Goal: Find specific page/section: Find specific page/section

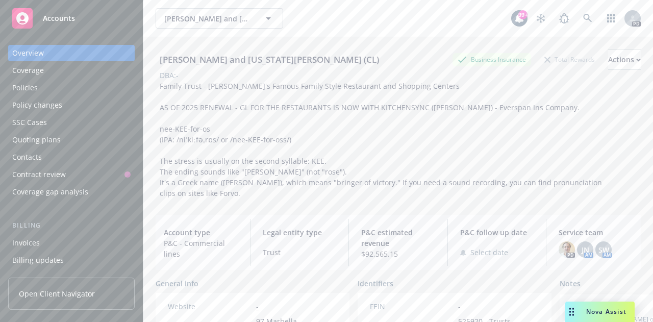
click at [57, 16] on span "Accounts" at bounding box center [59, 18] width 32 height 8
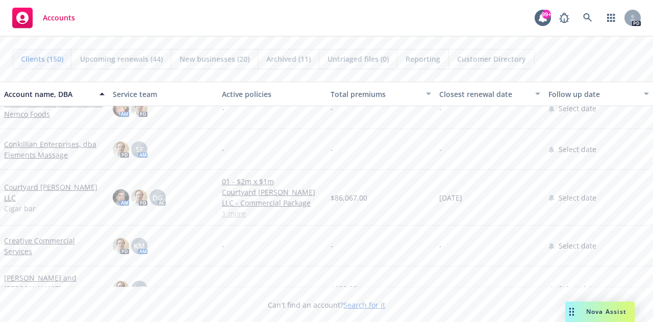
scroll to position [1735, 0]
click at [52, 189] on link "Courtyard [PERSON_NAME] LLC" at bounding box center [54, 189] width 101 height 21
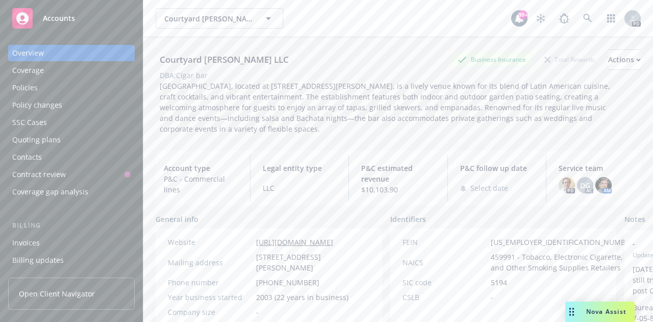
click at [61, 20] on span "Accounts" at bounding box center [59, 18] width 32 height 8
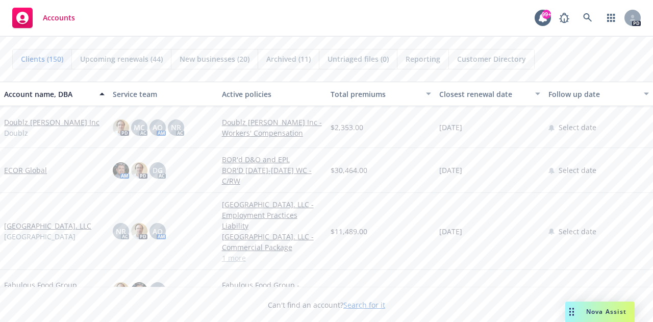
scroll to position [2347, 0]
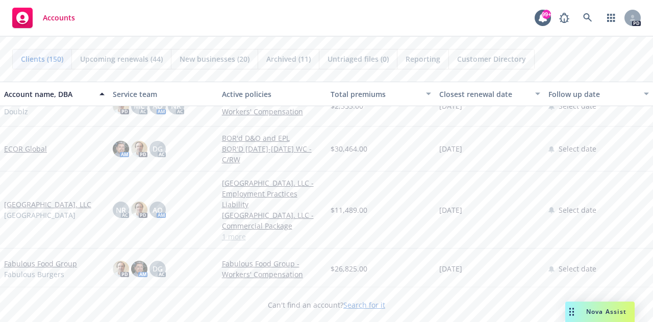
click at [60, 199] on link "[GEOGRAPHIC_DATA]. LLC" at bounding box center [47, 204] width 87 height 11
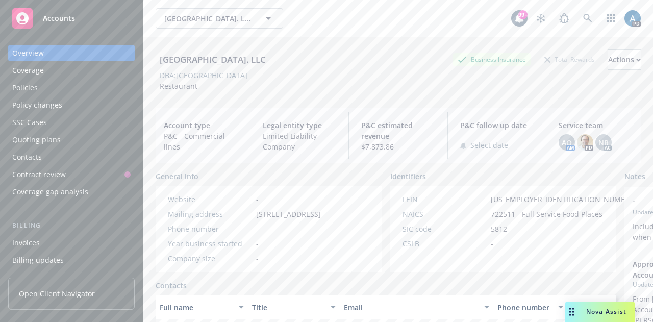
click at [44, 88] on div "Policies" at bounding box center [71, 88] width 118 height 16
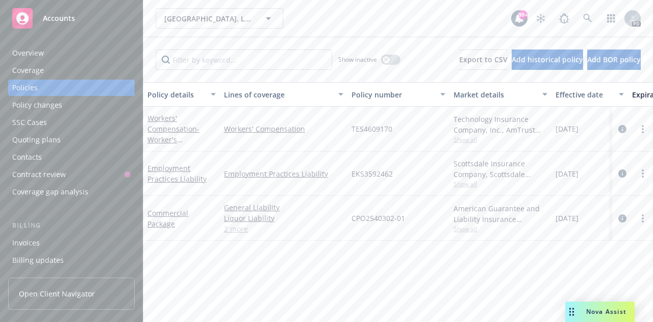
click at [35, 56] on div "Overview" at bounding box center [28, 53] width 32 height 16
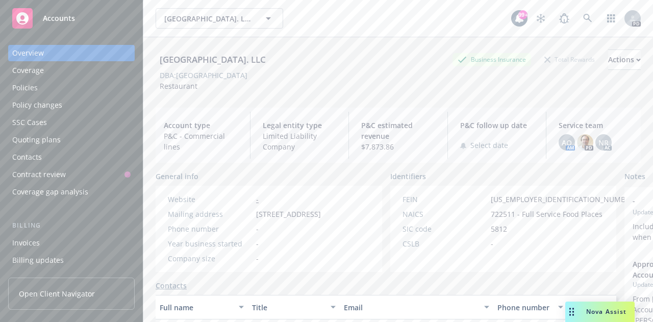
click at [60, 18] on span "Accounts" at bounding box center [59, 18] width 32 height 8
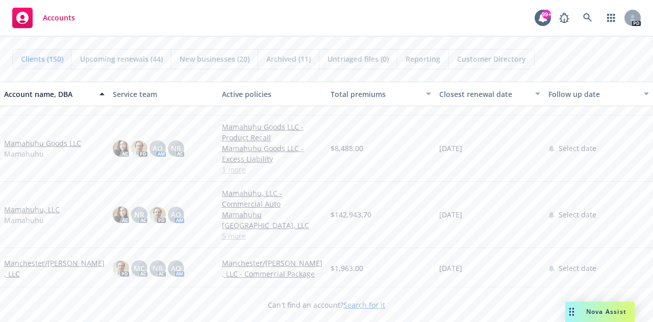
scroll to position [3674, 0]
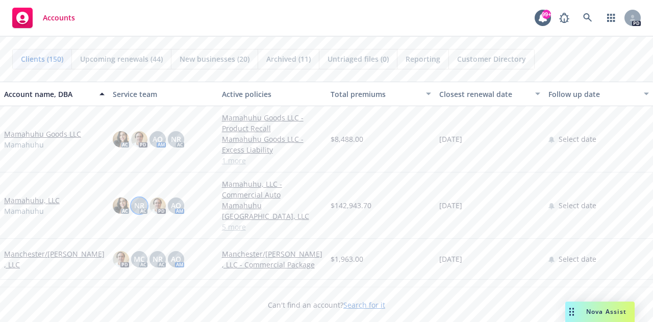
click at [144, 197] on div "NR" at bounding box center [139, 205] width 16 height 16
click at [126, 197] on img at bounding box center [121, 205] width 16 height 16
click at [179, 200] on span "AO" at bounding box center [176, 205] width 10 height 11
click at [136, 200] on span "NR" at bounding box center [139, 205] width 10 height 11
click at [19, 195] on link "Mamahuhu, LLC" at bounding box center [32, 200] width 56 height 11
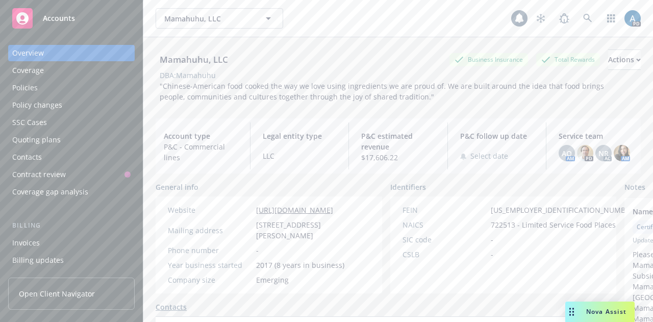
click at [23, 88] on div "Policies" at bounding box center [25, 88] width 26 height 16
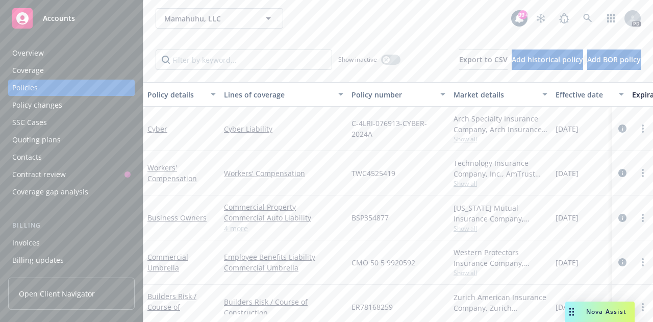
click at [32, 49] on div "Overview" at bounding box center [28, 53] width 32 height 16
